Goal: Find specific page/section: Find specific page/section

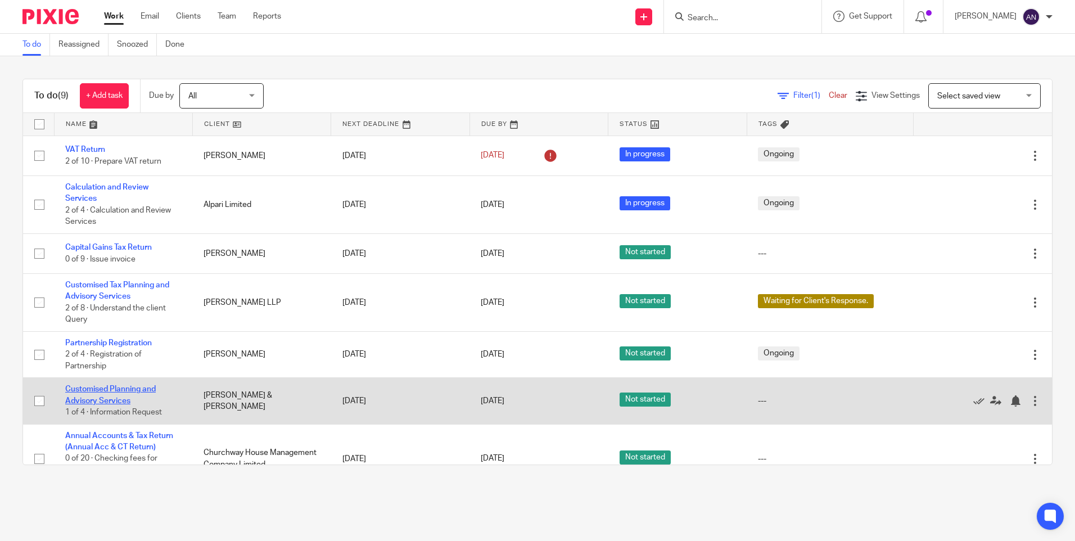
click at [120, 390] on link "Customised Planning and Advisory Services" at bounding box center [110, 394] width 90 height 19
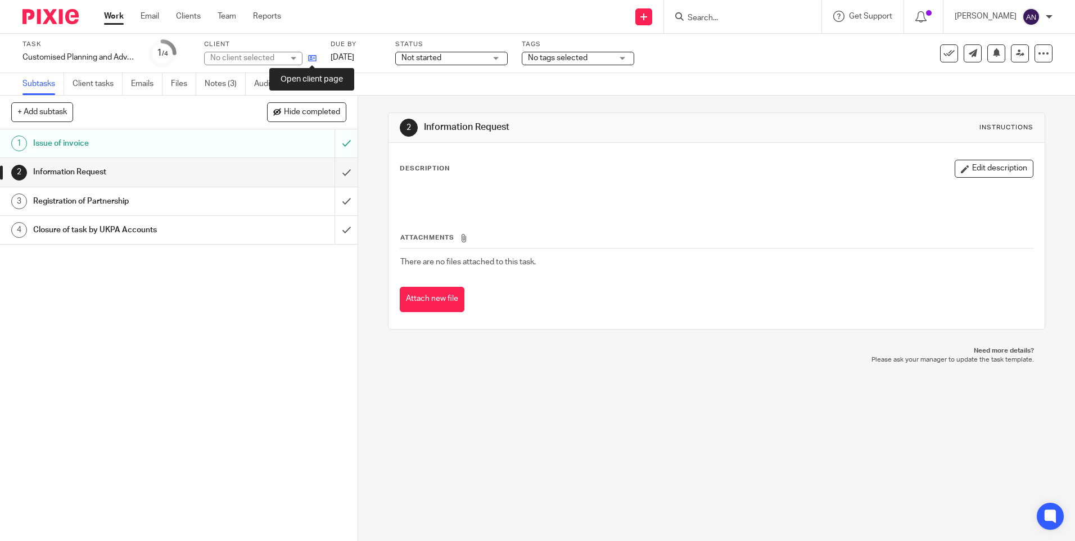
click at [313, 58] on icon at bounding box center [312, 58] width 8 height 8
click at [125, 17] on ul "Work Email Clients Team Reports" at bounding box center [201, 16] width 194 height 11
click at [117, 18] on link "Work" at bounding box center [114, 16] width 20 height 11
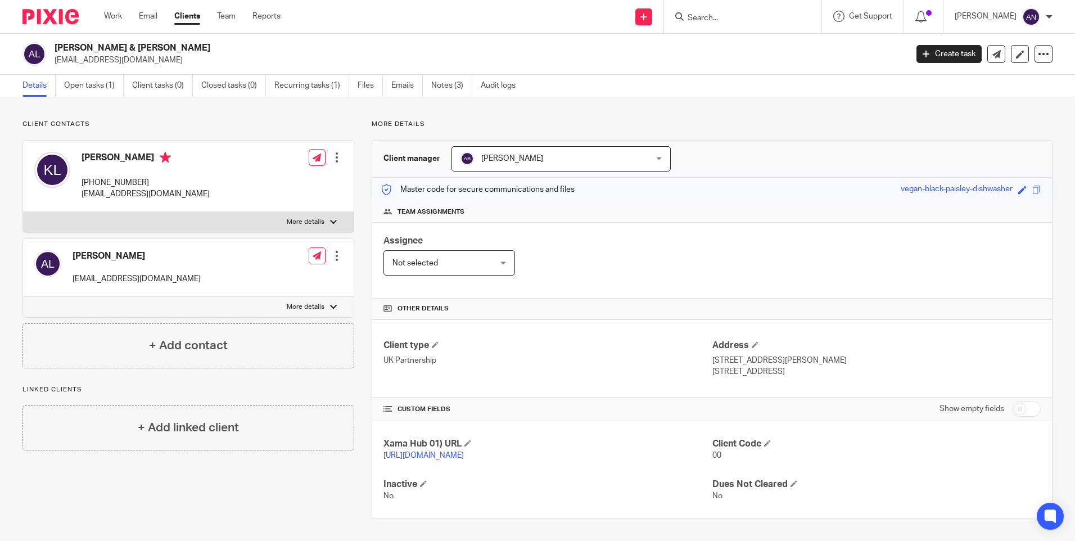
click at [716, 22] on input "Search" at bounding box center [736, 18] width 101 height 10
type input "Rekha"
click at [743, 46] on link at bounding box center [774, 48] width 181 height 26
